Goal: Task Accomplishment & Management: Complete application form

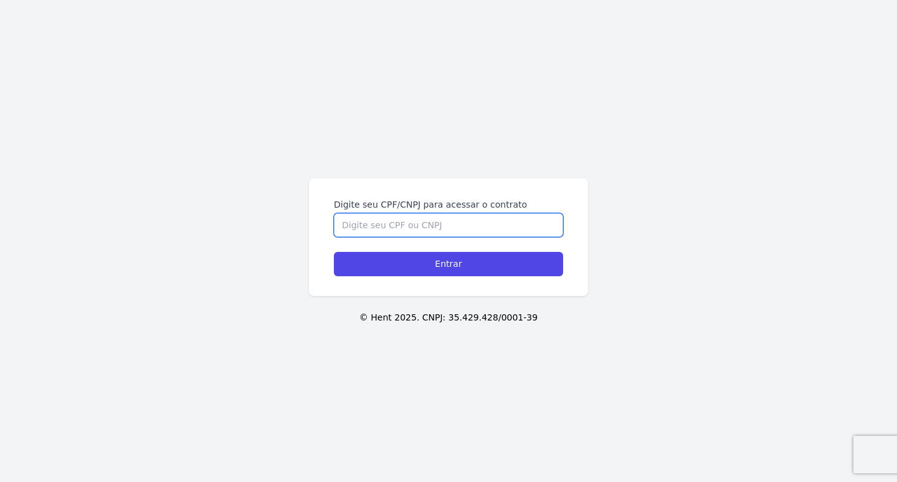
click at [415, 229] on input "Digite seu CPF/CNPJ para acessar o contrato" at bounding box center [448, 225] width 229 height 24
click at [415, 229] on input "46247" at bounding box center [448, 225] width 229 height 24
drag, startPoint x: 415, startPoint y: 229, endPoint x: 354, endPoint y: 231, distance: 61.7
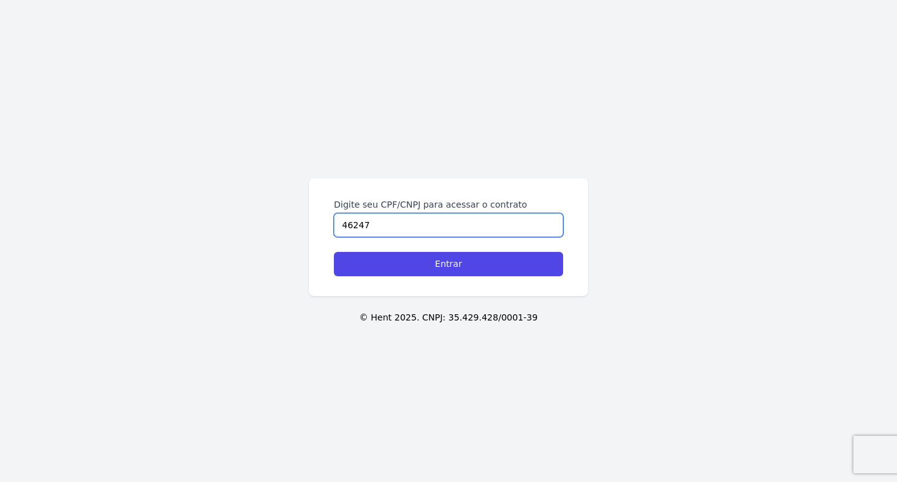
click at [354, 231] on input "46247" at bounding box center [448, 225] width 229 height 24
click at [377, 235] on input "46247" at bounding box center [448, 225] width 229 height 24
click at [396, 226] on input "46247" at bounding box center [448, 225] width 229 height 24
click at [359, 226] on input "46247" at bounding box center [448, 225] width 229 height 24
drag, startPoint x: 376, startPoint y: 226, endPoint x: 334, endPoint y: 223, distance: 42.5
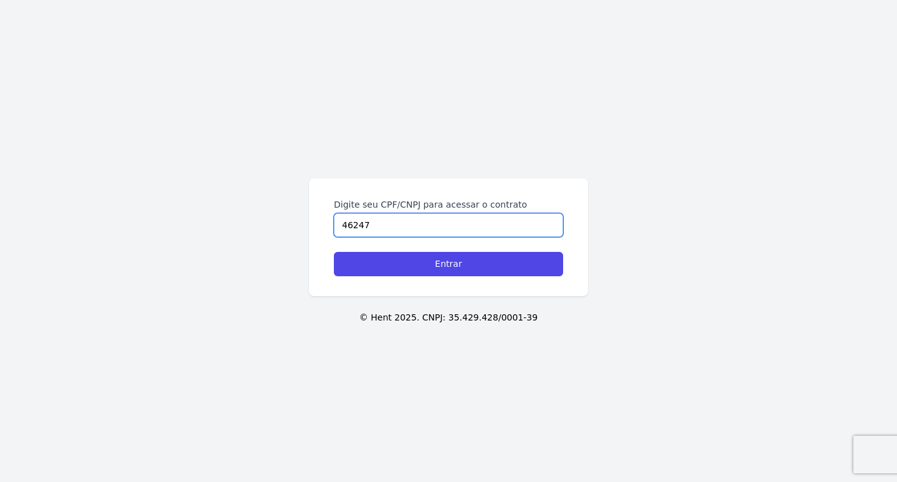
click at [334, 223] on input "46247" at bounding box center [448, 225] width 229 height 24
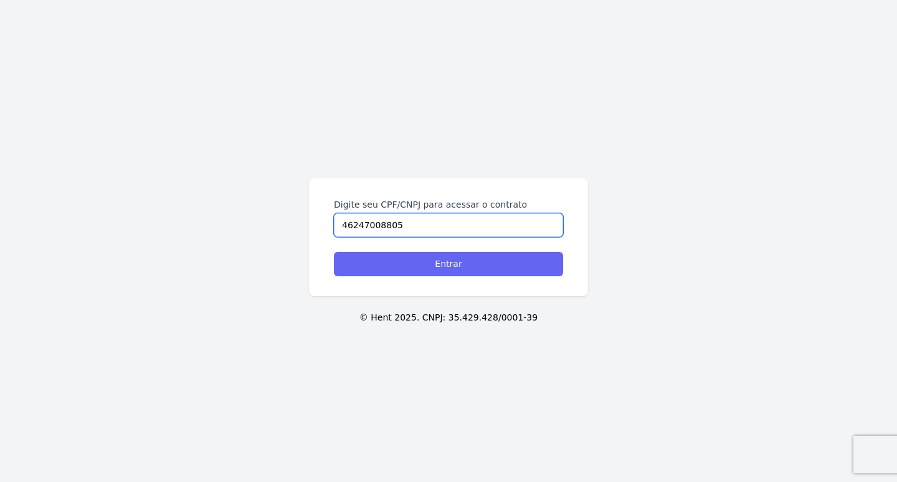
type input "46247008805"
click at [417, 269] on input "Entrar" at bounding box center [448, 264] width 229 height 24
